Goal: Information Seeking & Learning: Learn about a topic

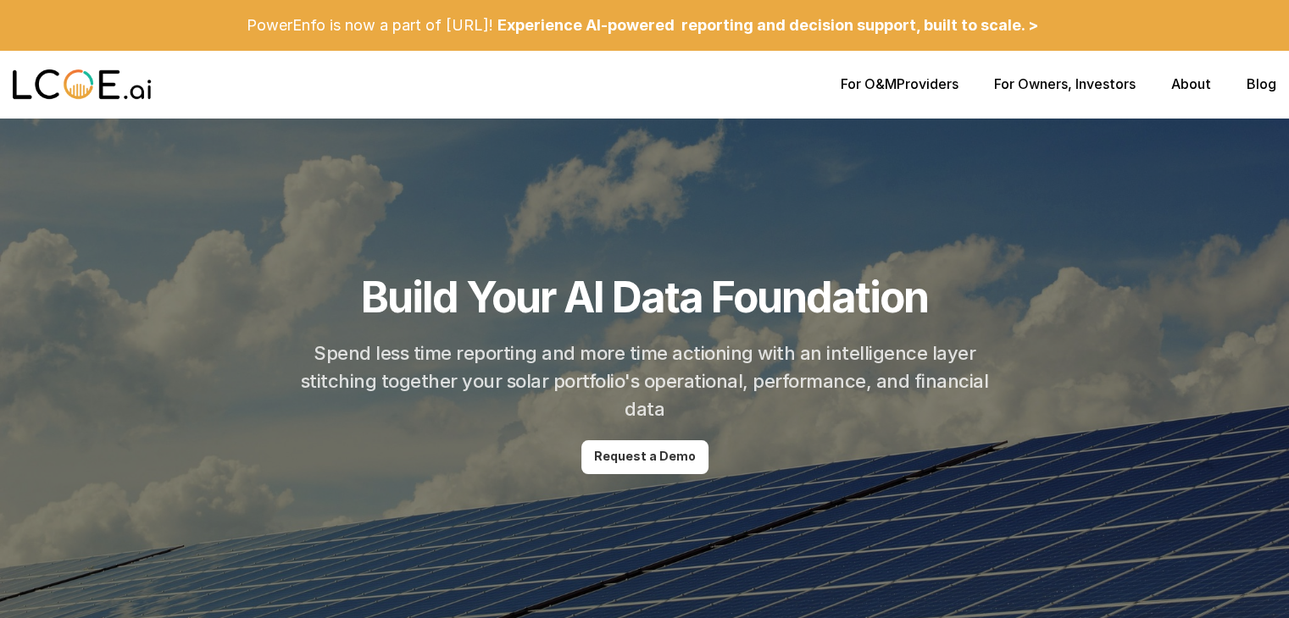
drag, startPoint x: 1300, startPoint y: 93, endPoint x: 1300, endPoint y: -74, distance: 166.9
click at [1199, 87] on link "About" at bounding box center [1191, 83] width 40 height 17
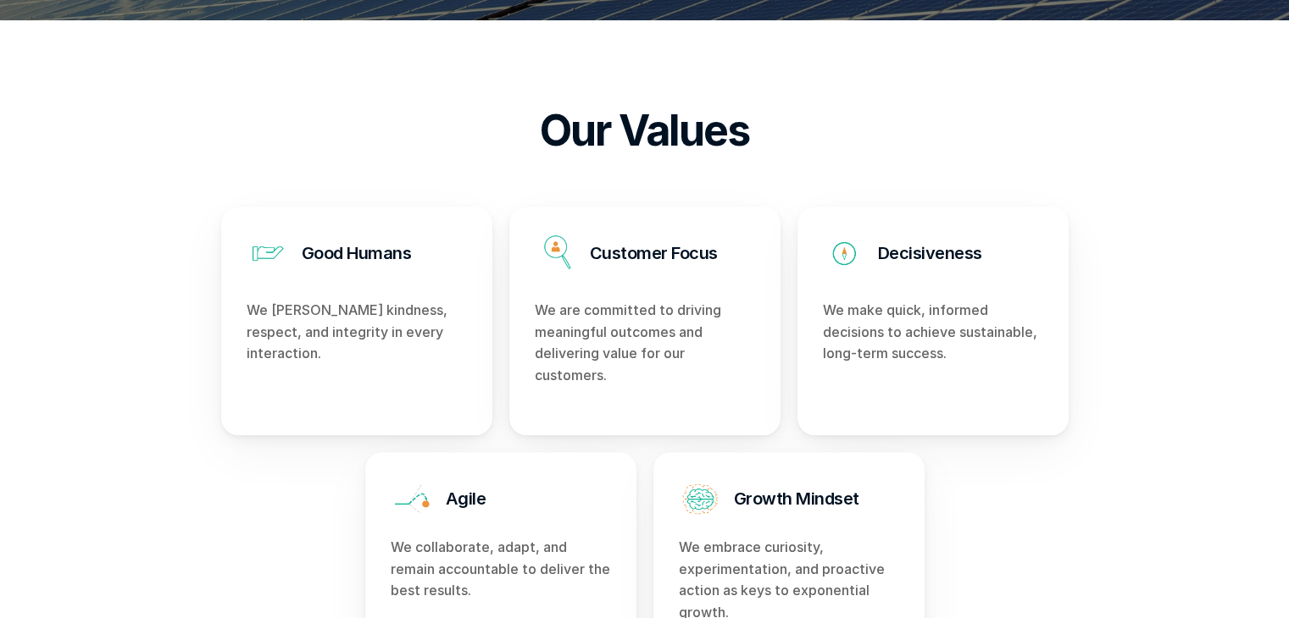
scroll to position [456, 0]
